Goal: Find specific page/section: Find specific page/section

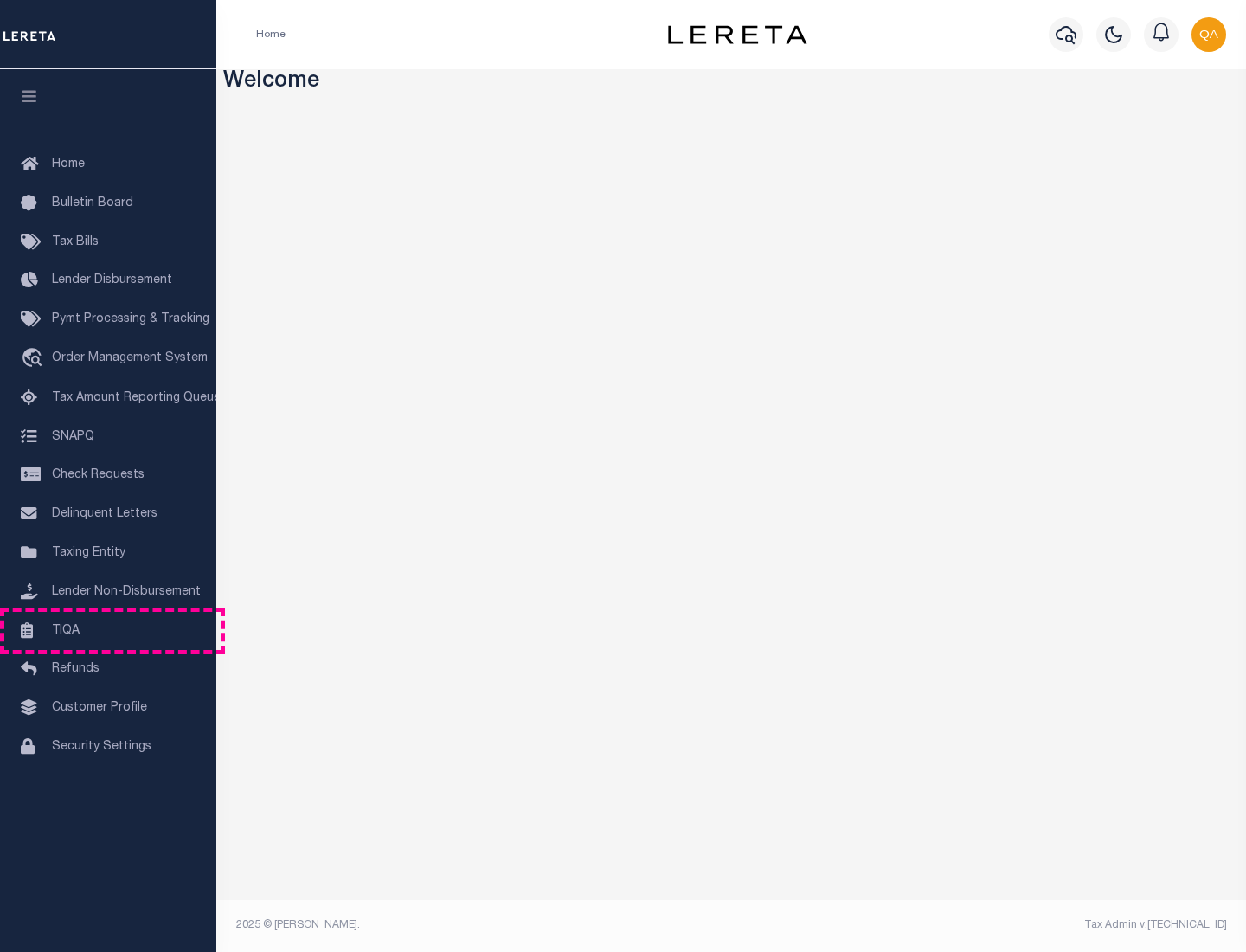
click at [108, 630] on link "TIQA" at bounding box center [108, 631] width 217 height 39
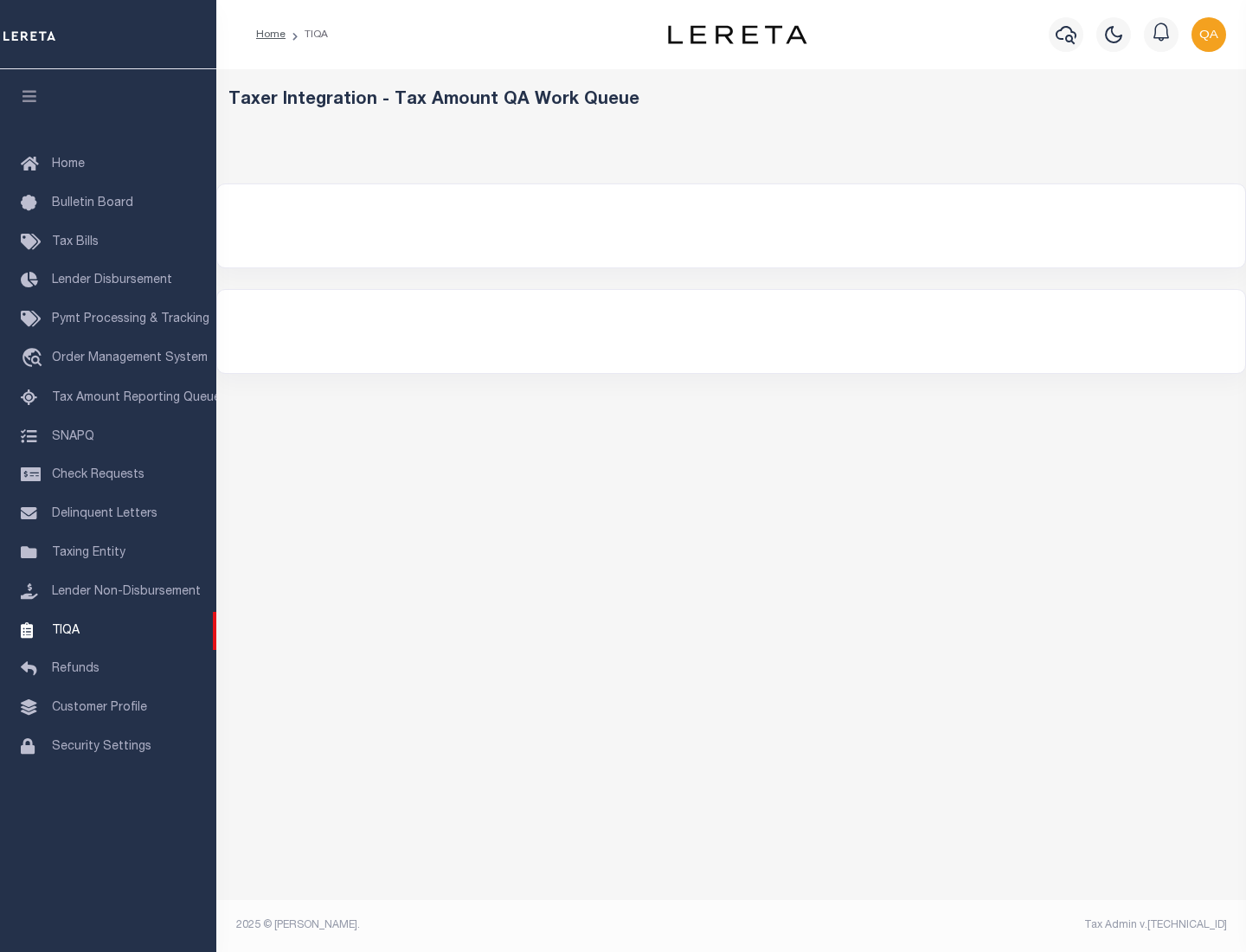
select select "200"
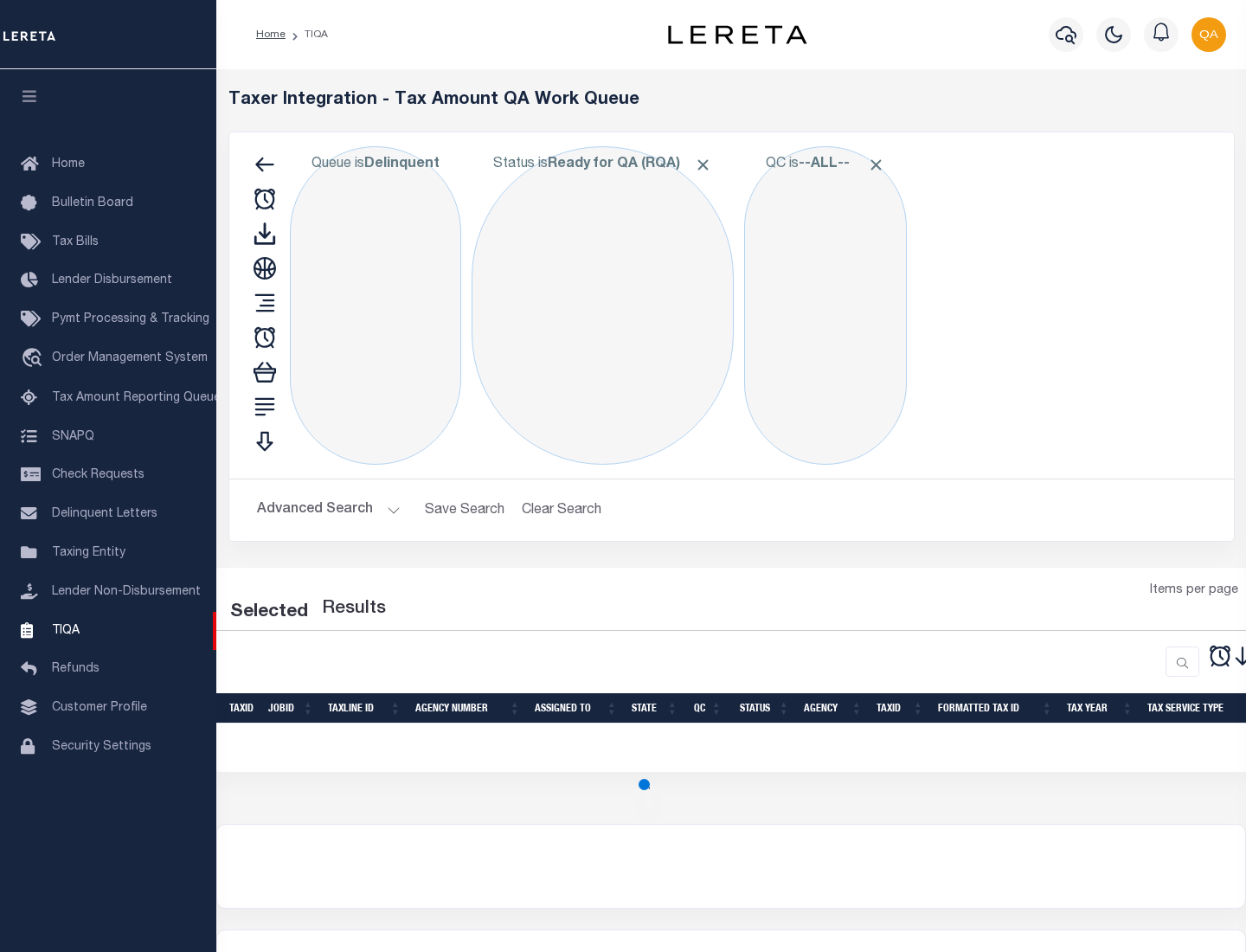
select select "200"
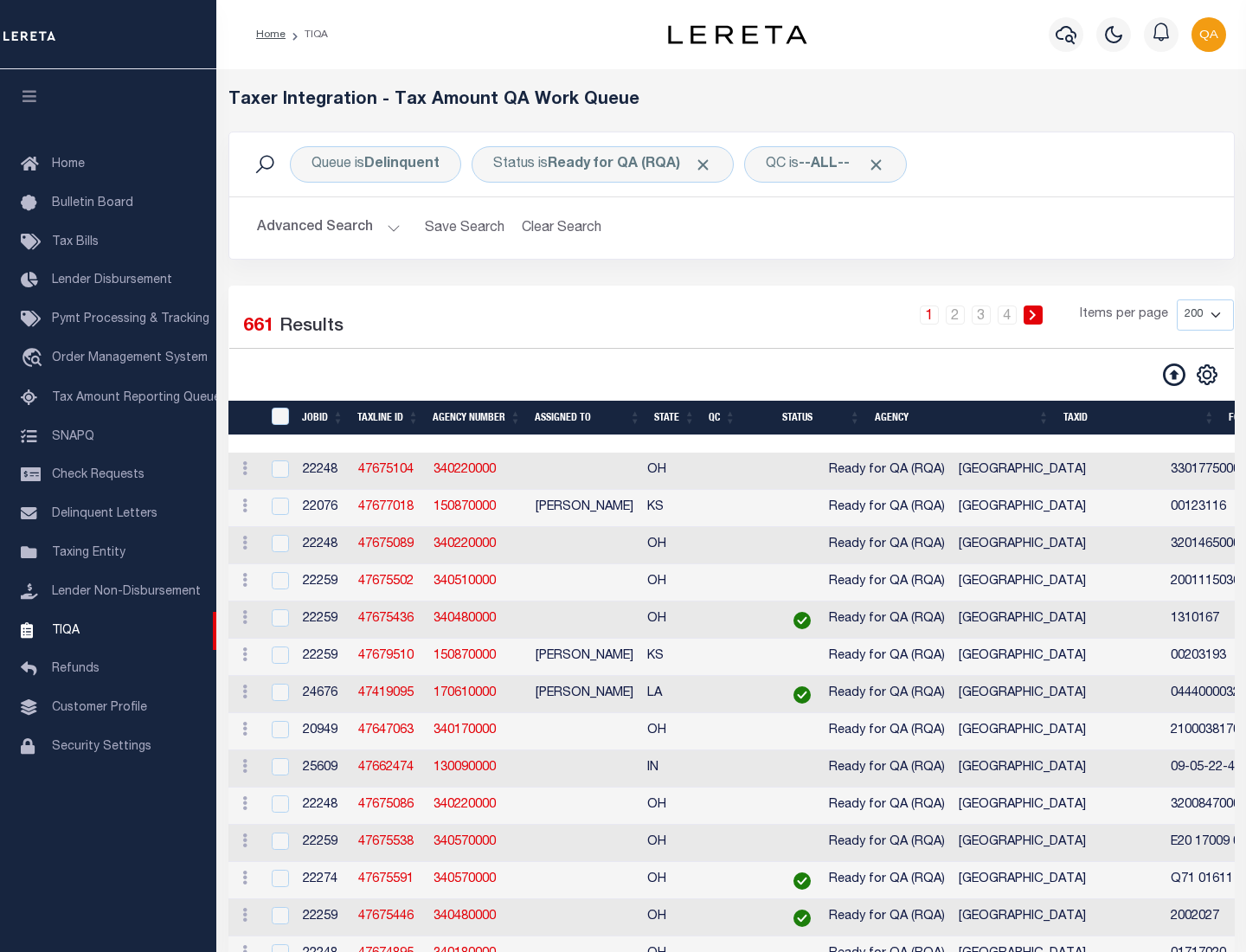
click at [709, 164] on span "Click to Remove" at bounding box center [703, 165] width 18 height 18
